Goal: Navigation & Orientation: Find specific page/section

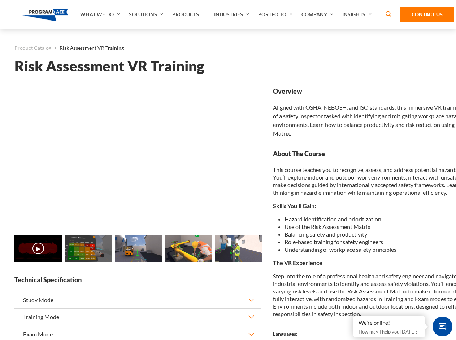
click at [147, 14] on link "Solutions" at bounding box center [146, 14] width 43 height 29
click at [0, 0] on div "AI & Computer Vision Solutions Computer Vision Quality Control AI tools for fas…" at bounding box center [0, 0] width 0 height 0
click at [0, 0] on div "AI & Computer Vision Solutions Virtual Training Solutions Virtual Tour Solution…" at bounding box center [0, 0] width 0 height 0
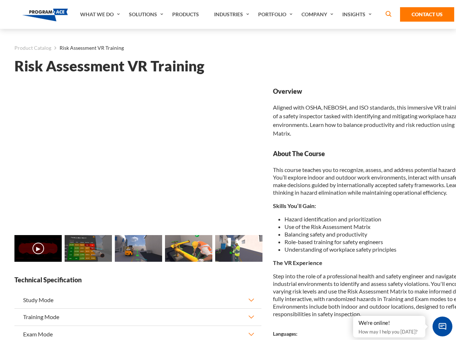
click at [0, 0] on div "AI & Computer Vision Solutions Virtual Training Solutions Virtual Tour Solution…" at bounding box center [0, 0] width 0 height 0
click at [0, 0] on div "AI & Computer Vision Solutions Computer Vision Quality Control AI tools for fas…" at bounding box center [0, 0] width 0 height 0
